Goal: Check status: Check status

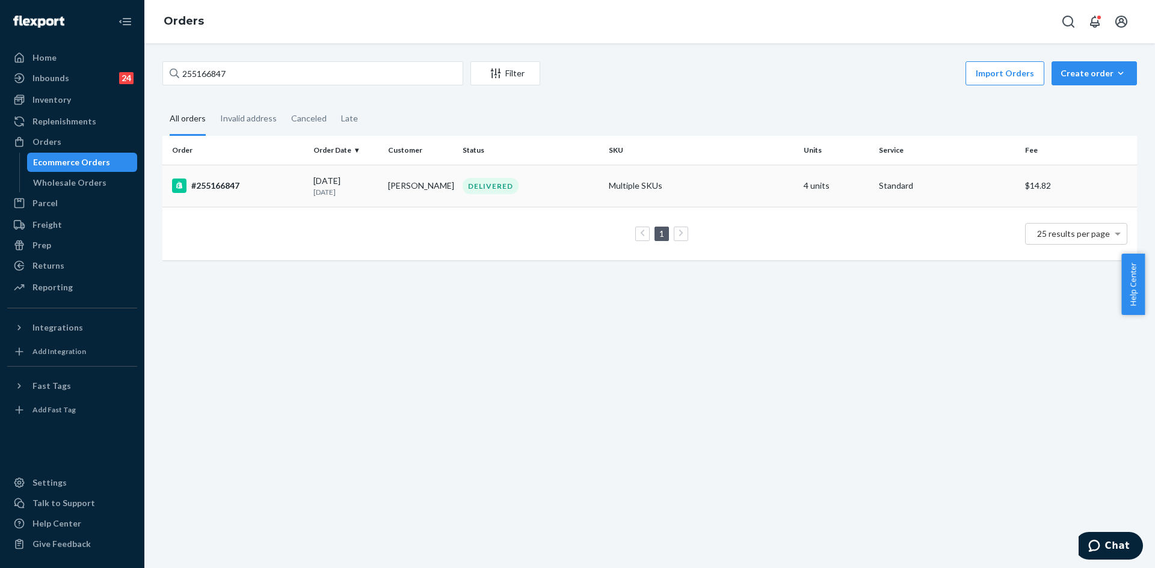
type input "255166847"
click at [301, 189] on div "#255166847" at bounding box center [238, 186] width 132 height 14
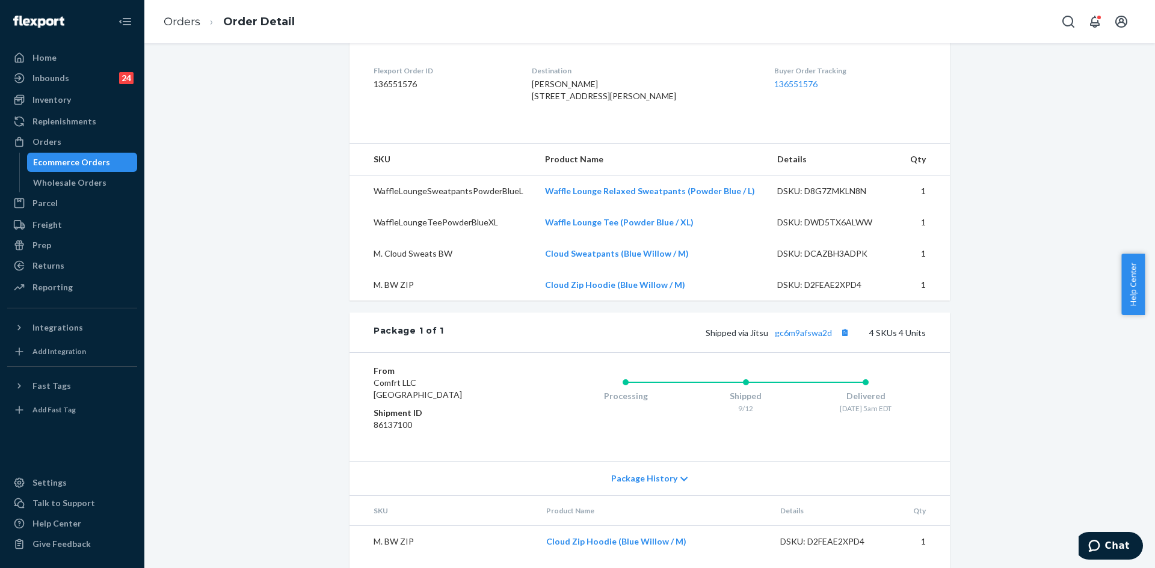
scroll to position [301, 0]
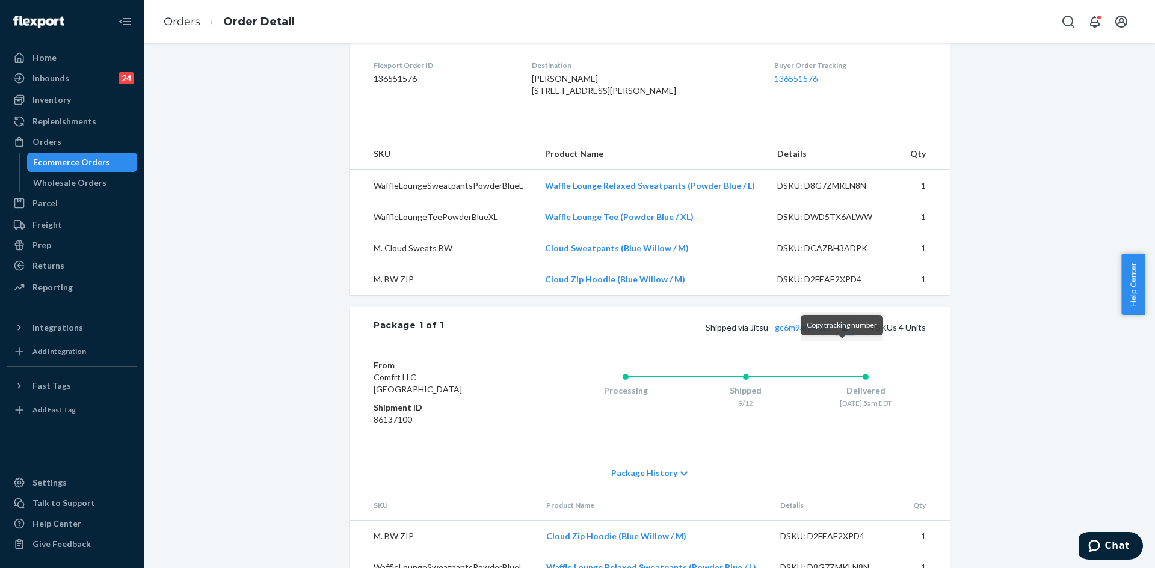
click at [844, 335] on button "Copy tracking number" at bounding box center [844, 327] width 16 height 16
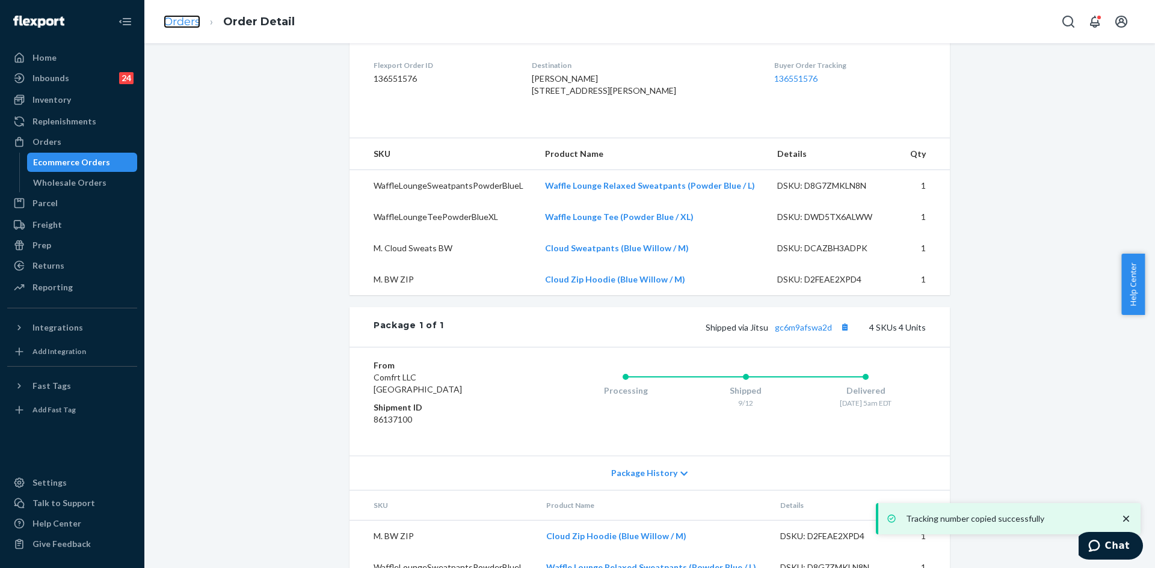
click at [173, 16] on link "Orders" at bounding box center [182, 21] width 37 height 13
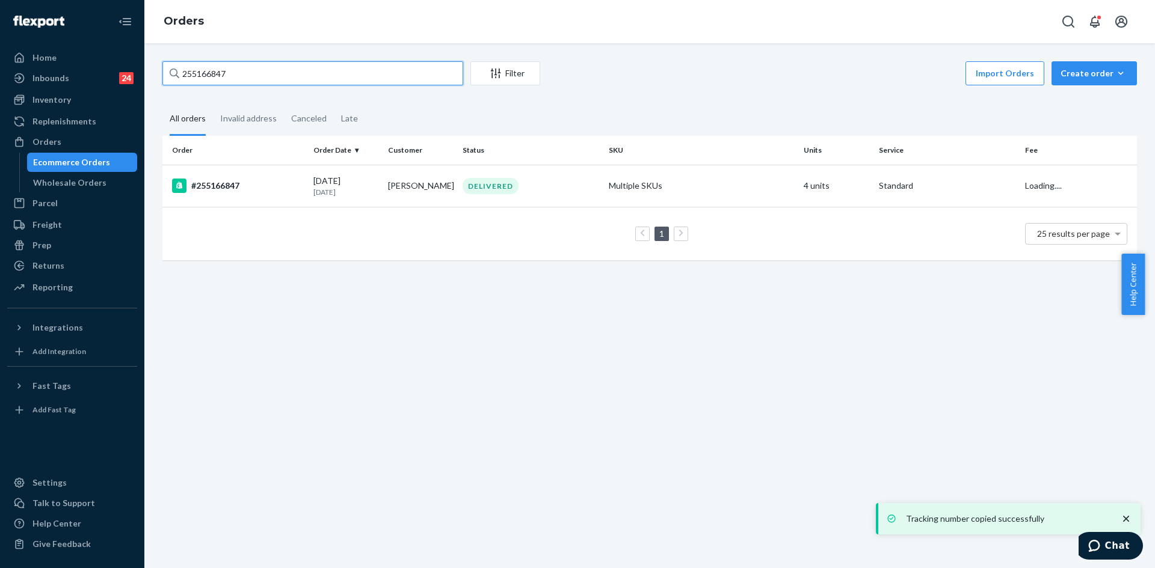
click at [198, 69] on input "255166847" at bounding box center [312, 73] width 301 height 24
paste input "4272858"
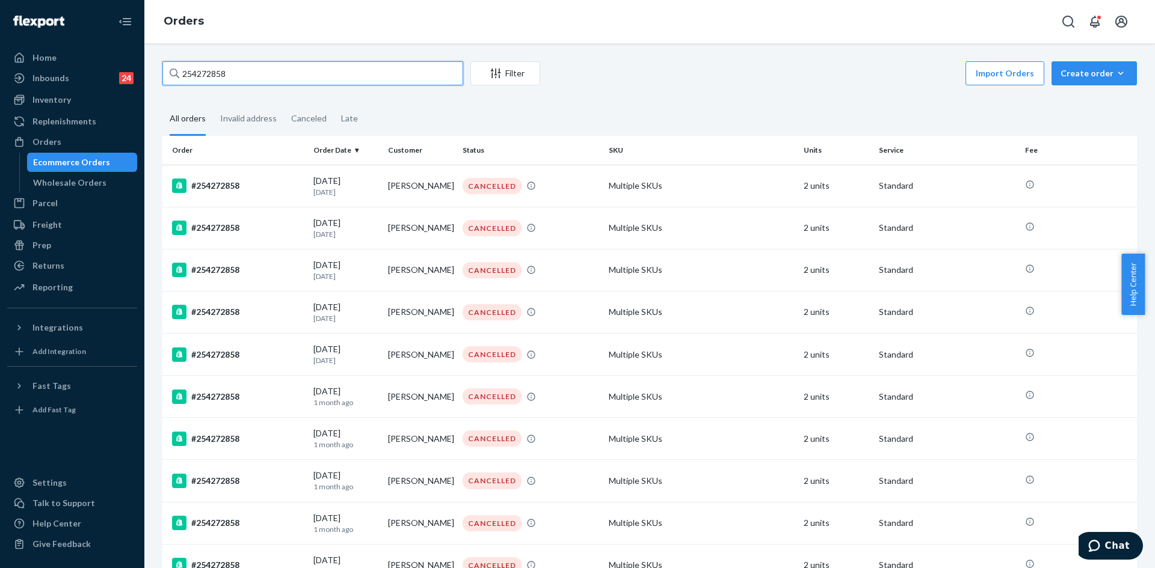
click at [204, 68] on input "254272858" at bounding box center [312, 73] width 301 height 24
paste input "5156013"
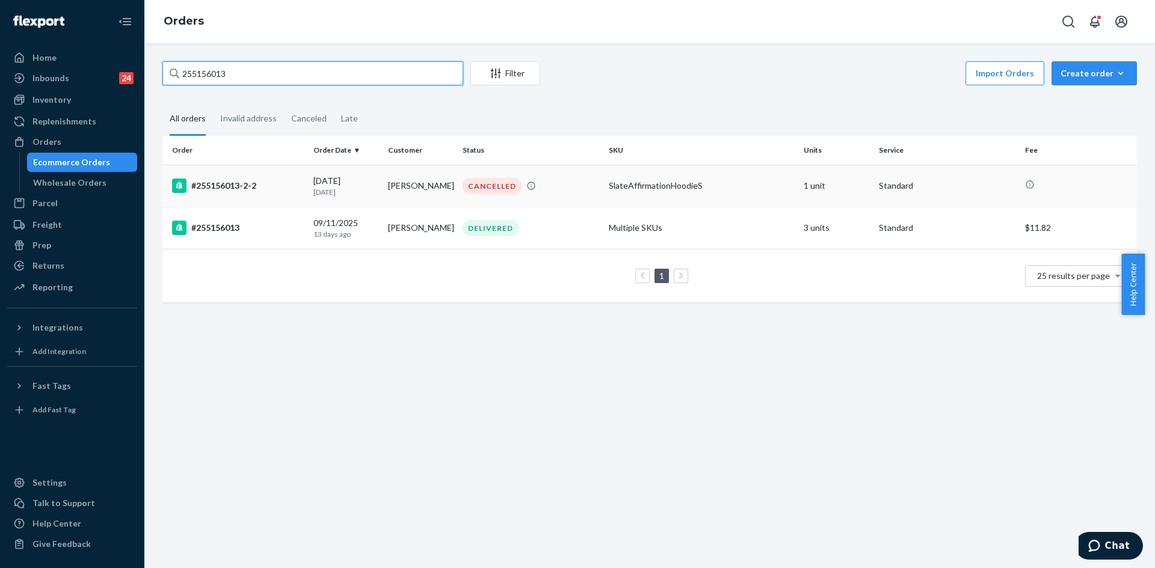
type input "255156013"
click at [281, 189] on div "#255156013-2-2" at bounding box center [238, 186] width 132 height 14
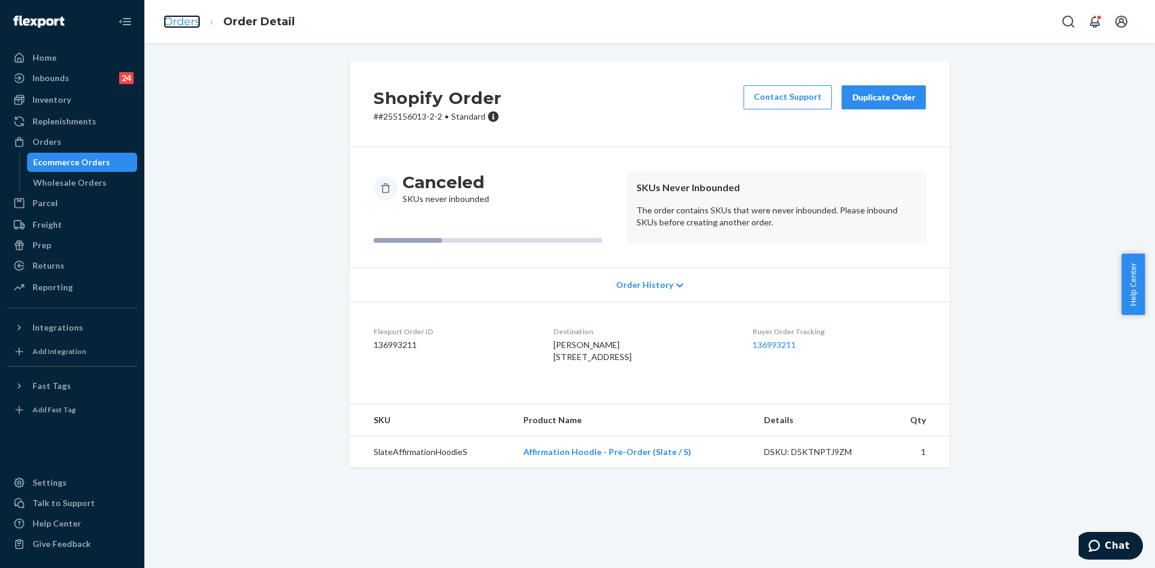
click at [179, 22] on link "Orders" at bounding box center [182, 21] width 37 height 13
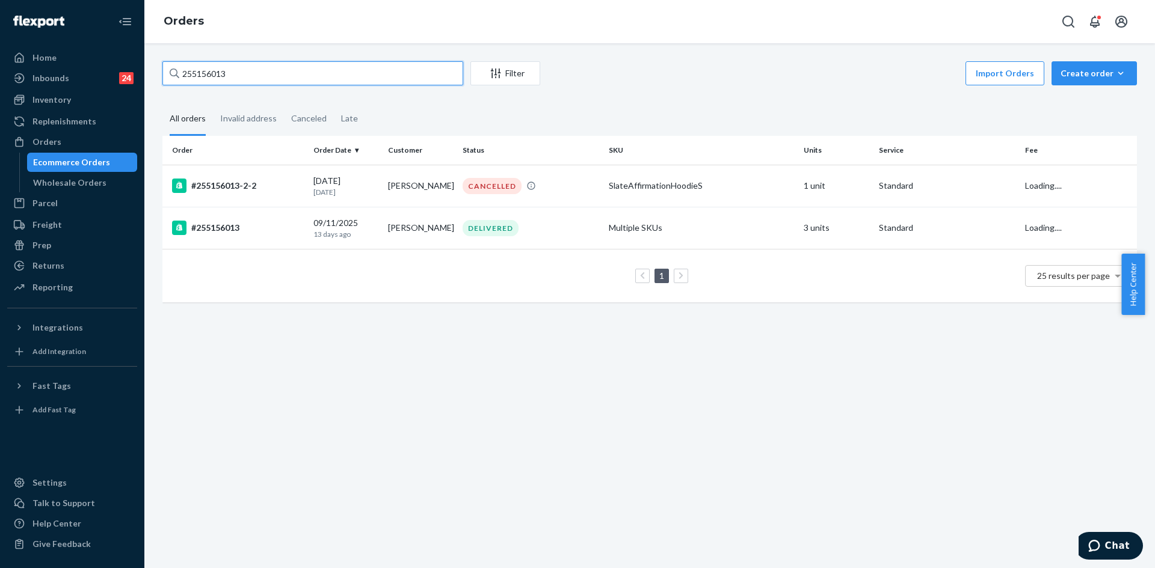
click at [210, 76] on input "255156013" at bounding box center [312, 73] width 301 height 24
paste input "4897425"
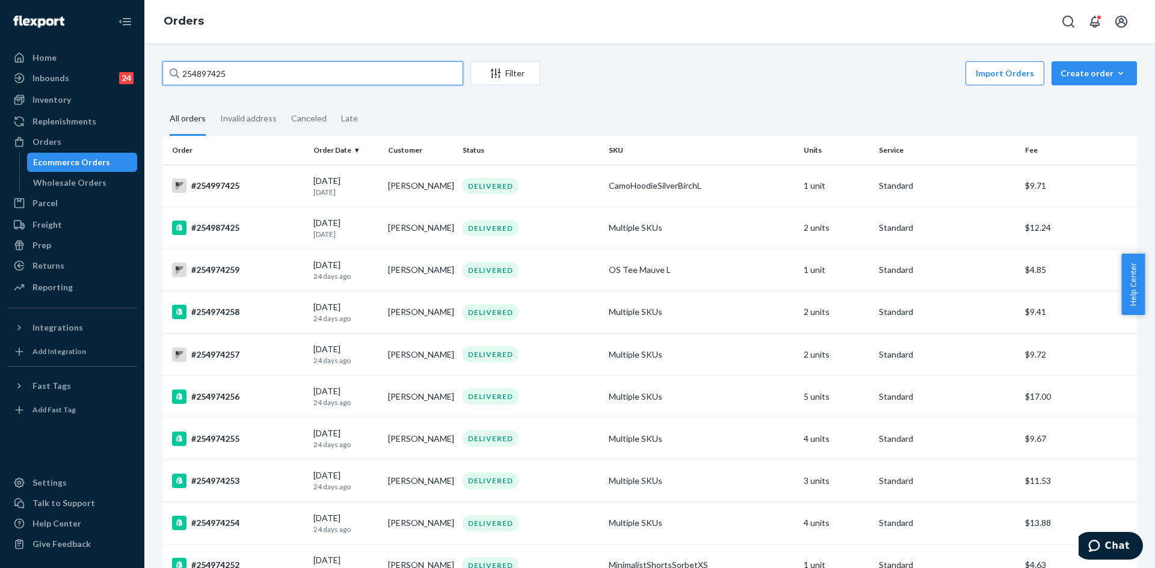
click at [197, 72] on input "254897425" at bounding box center [312, 73] width 301 height 24
paste input "3401052"
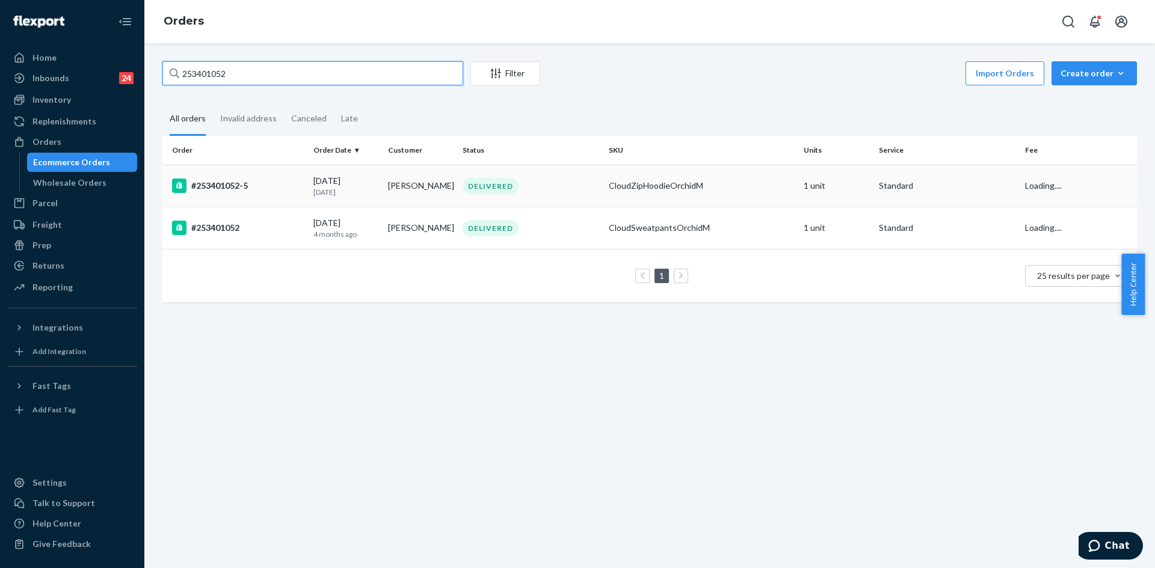
type input "253401052"
click at [305, 186] on td "#253401052-5" at bounding box center [235, 186] width 146 height 42
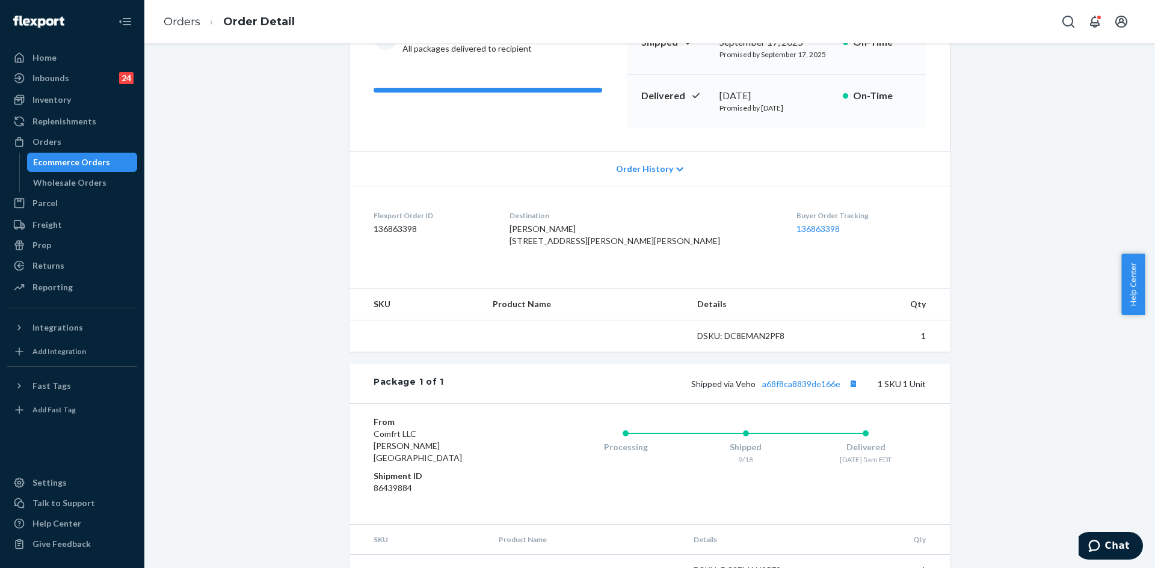
scroll to position [180, 0]
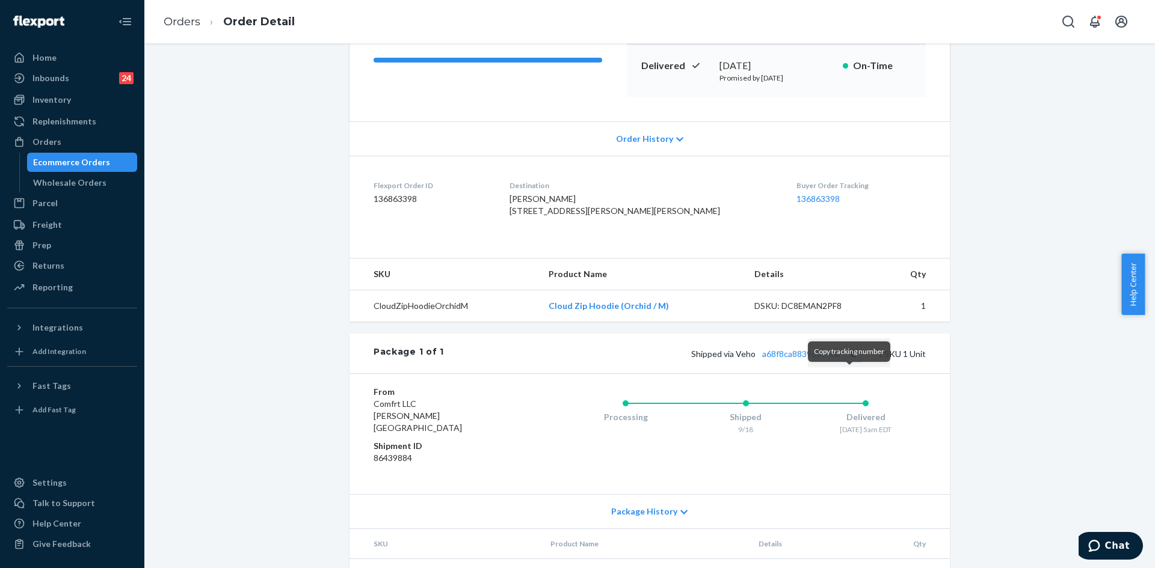
click at [851, 361] on button "Copy tracking number" at bounding box center [853, 354] width 16 height 16
click at [176, 27] on link "Orders" at bounding box center [182, 21] width 37 height 13
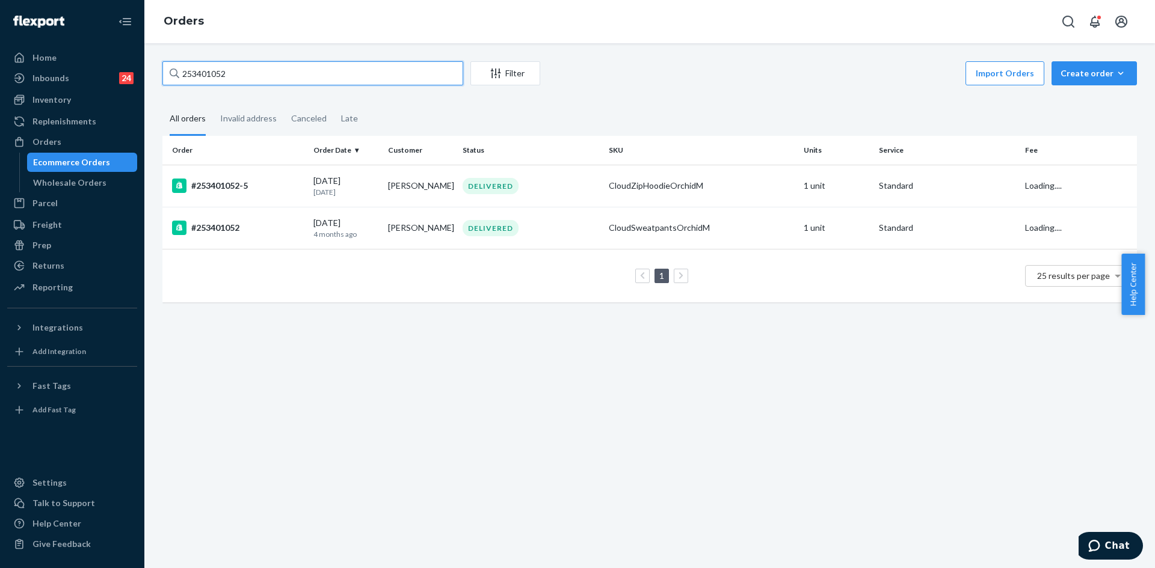
click at [200, 70] on input "253401052" at bounding box center [312, 73] width 301 height 24
click at [199, 70] on input "253401052" at bounding box center [312, 73] width 301 height 24
paste input "516564"
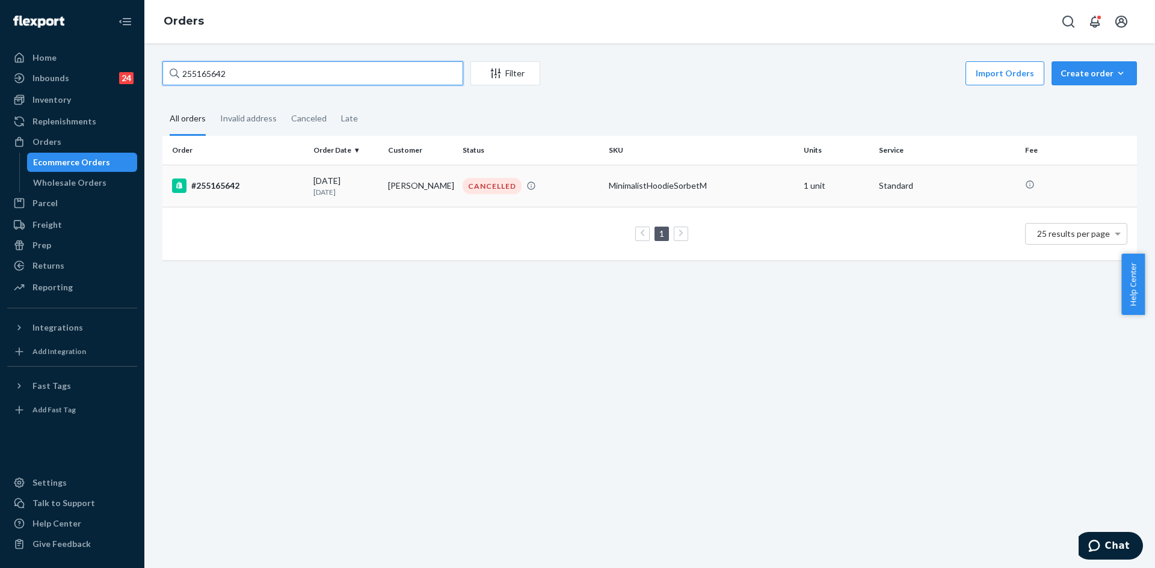
type input "255165642"
click at [334, 182] on div "[DATE] [DATE]" at bounding box center [345, 186] width 65 height 22
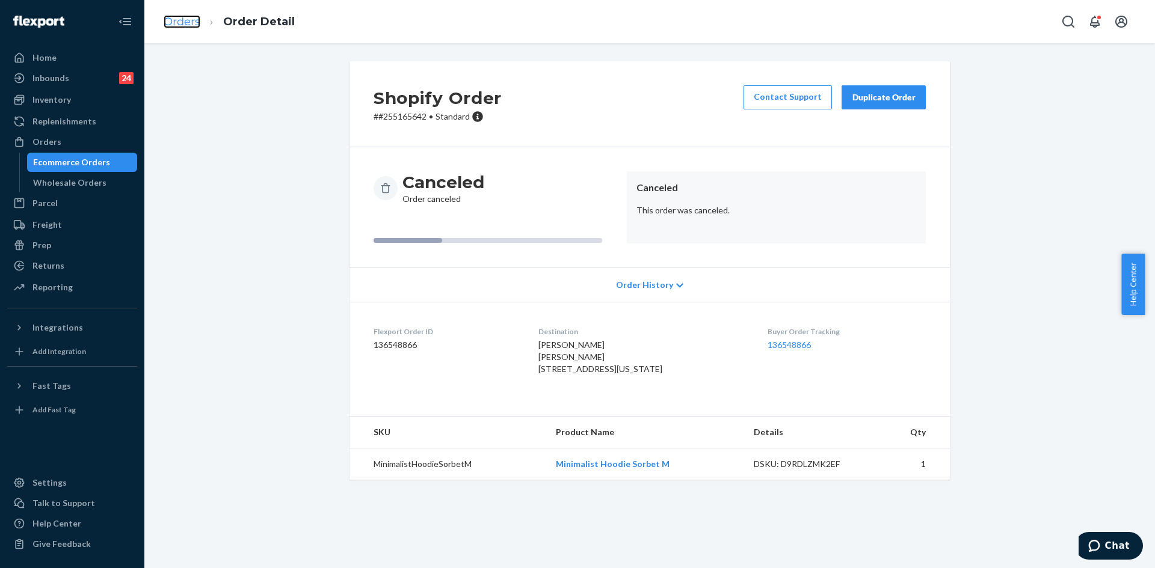
click at [195, 19] on link "Orders" at bounding box center [182, 21] width 37 height 13
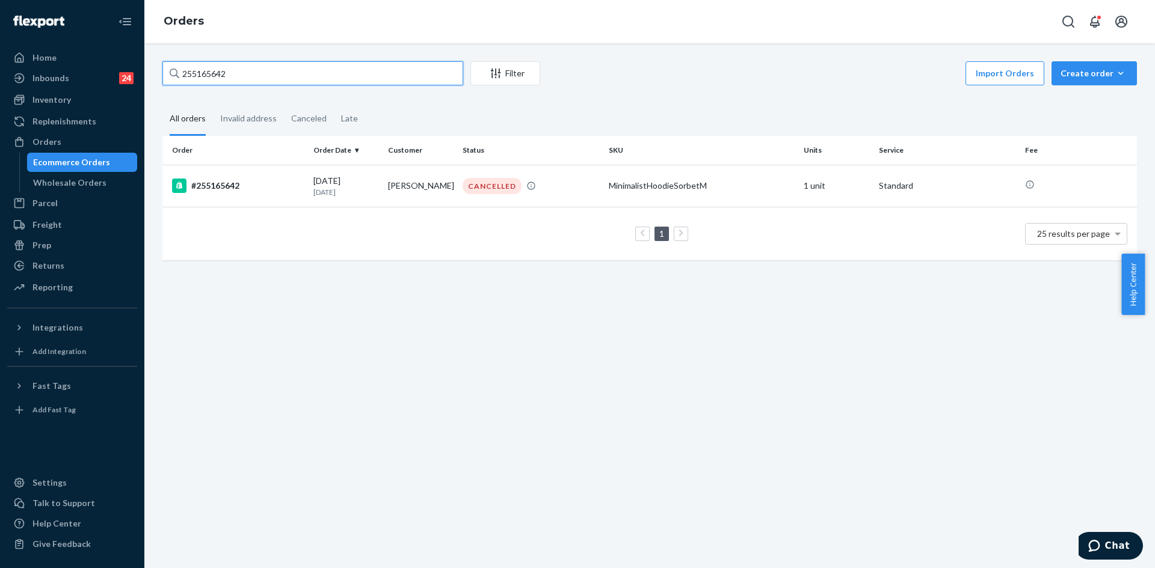
click at [197, 70] on input "255165642" at bounding box center [312, 73] width 301 height 24
paste input "[PERSON_NAME]"
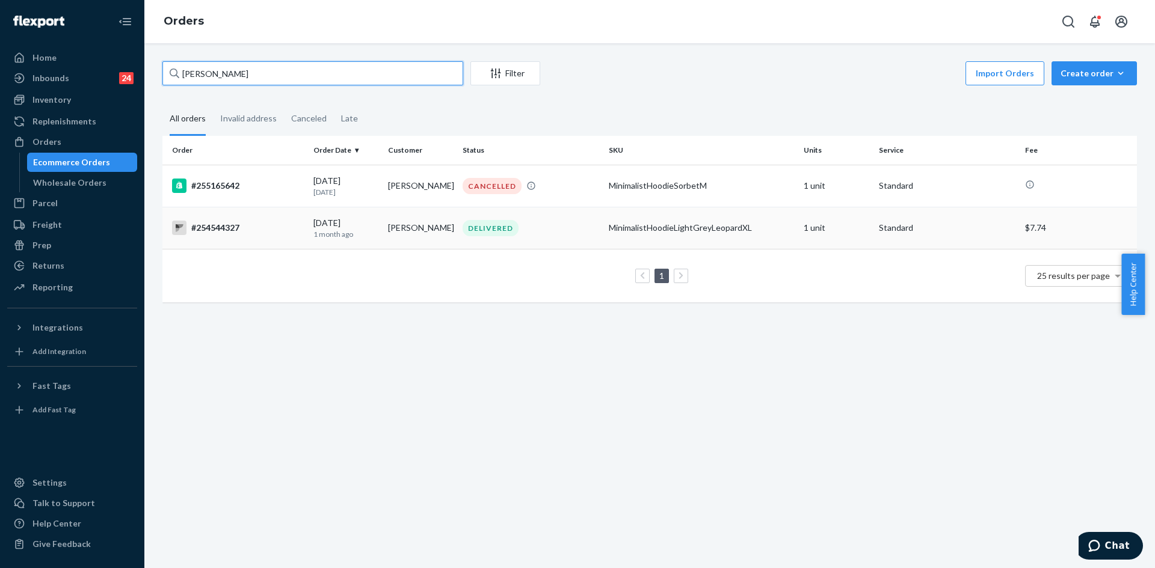
type input "[PERSON_NAME]"
click at [361, 233] on p "1 month ago" at bounding box center [345, 234] width 65 height 10
